Goal: Find specific page/section: Find specific page/section

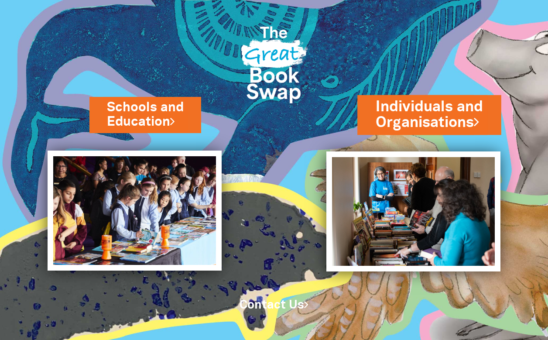
click at [426, 113] on link "Individuals and Organisations" at bounding box center [429, 114] width 107 height 37
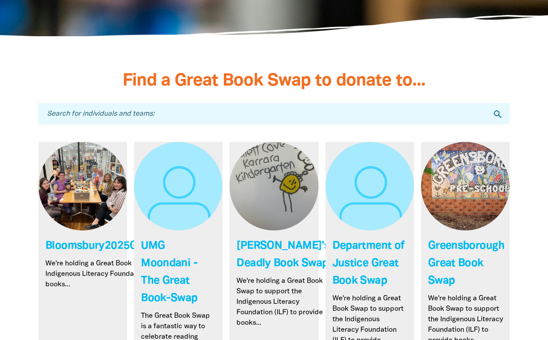
scroll to position [2397, 0]
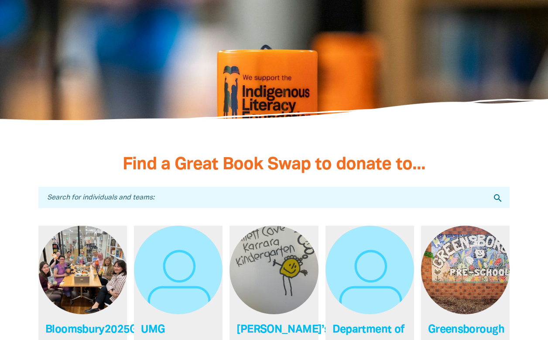
click at [238, 187] on input "Search for individuals and teams:" at bounding box center [273, 197] width 471 height 21
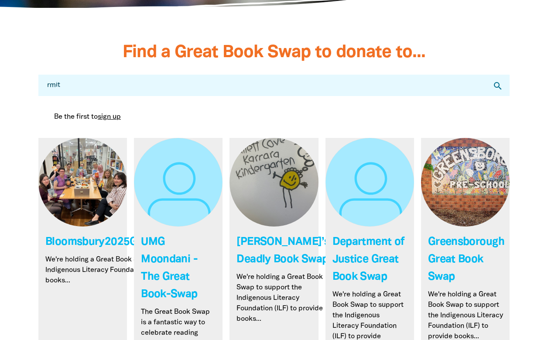
scroll to position [2506, 0]
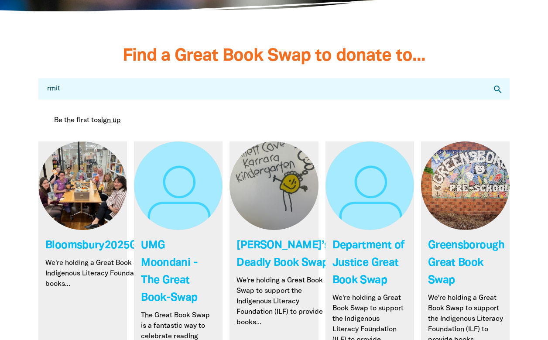
click at [85, 78] on input "rmit" at bounding box center [273, 88] width 471 height 21
drag, startPoint x: 85, startPoint y: 51, endPoint x: -7, endPoint y: 41, distance: 92.6
type input "[GEOGRAPHIC_DATA]"
click at [497, 84] on icon "search" at bounding box center [497, 89] width 10 height 10
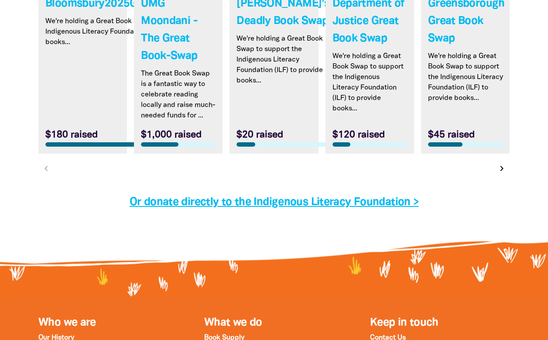
scroll to position [2676, 0]
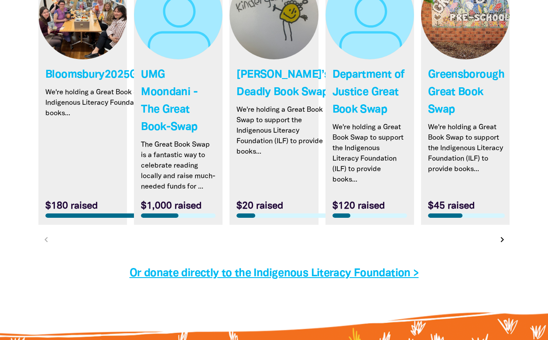
click at [501, 234] on icon "chevron_right" at bounding box center [502, 239] width 10 height 10
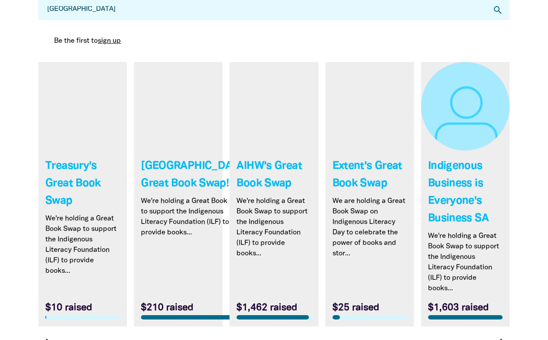
scroll to position [2583, 0]
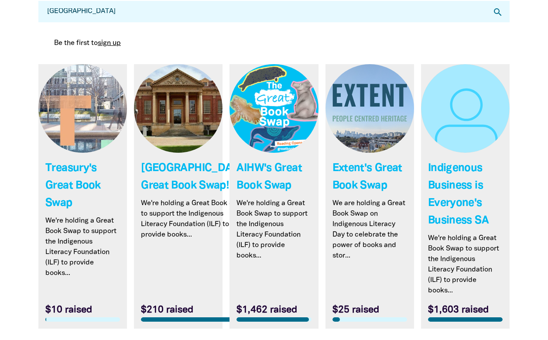
click at [503, 338] on icon "chevron_right" at bounding box center [502, 343] width 10 height 10
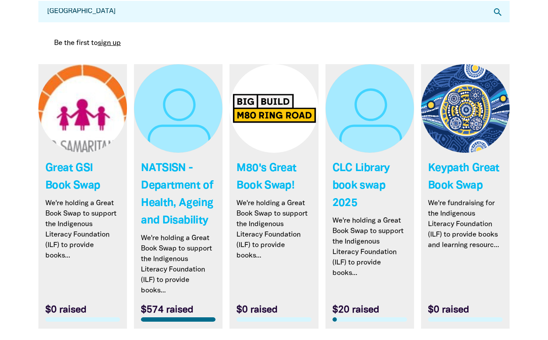
click at [502, 338] on icon "chevron_right" at bounding box center [502, 343] width 10 height 10
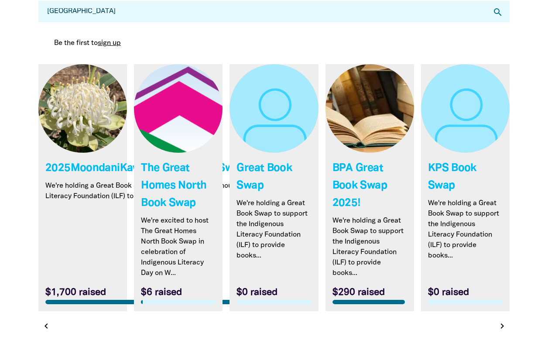
click at [499, 320] on icon "chevron_right" at bounding box center [502, 325] width 10 height 10
